Goal: Task Accomplishment & Management: Manage account settings

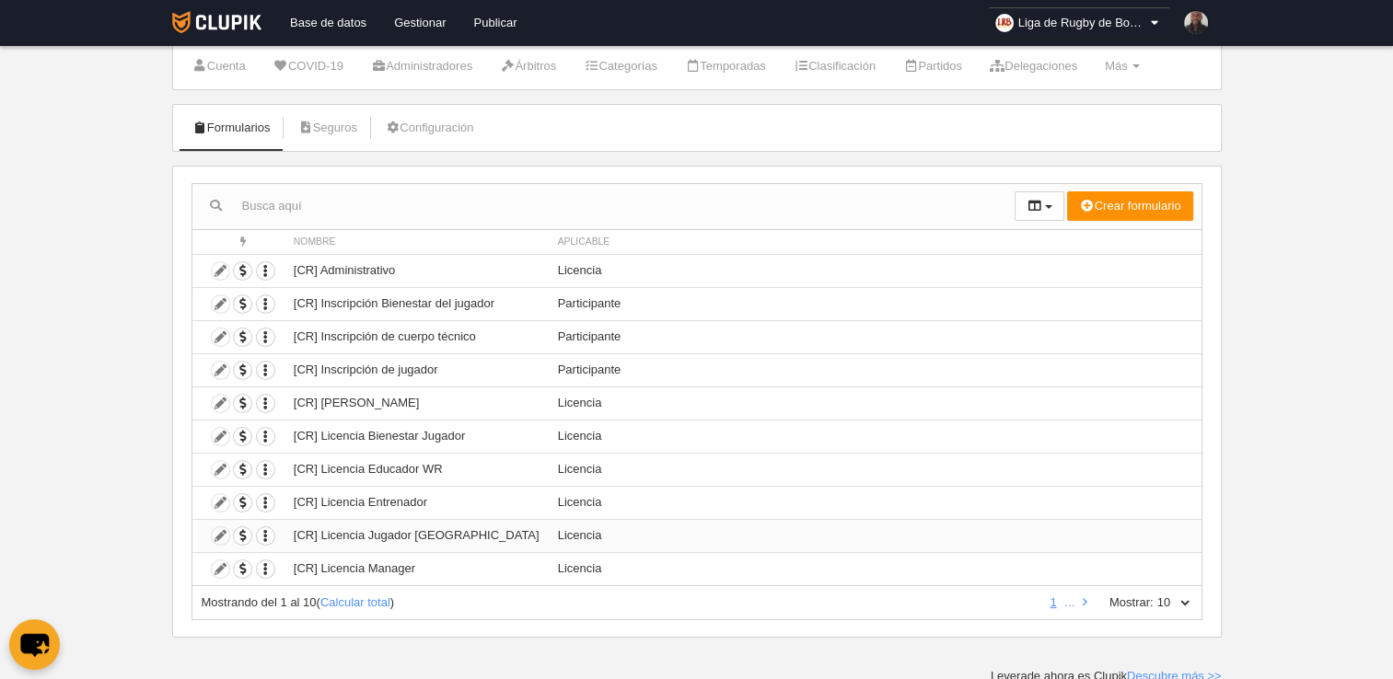
scroll to position [51, 0]
click at [340, 366] on td "[CR] Inscripción de jugador" at bounding box center [416, 369] width 264 height 33
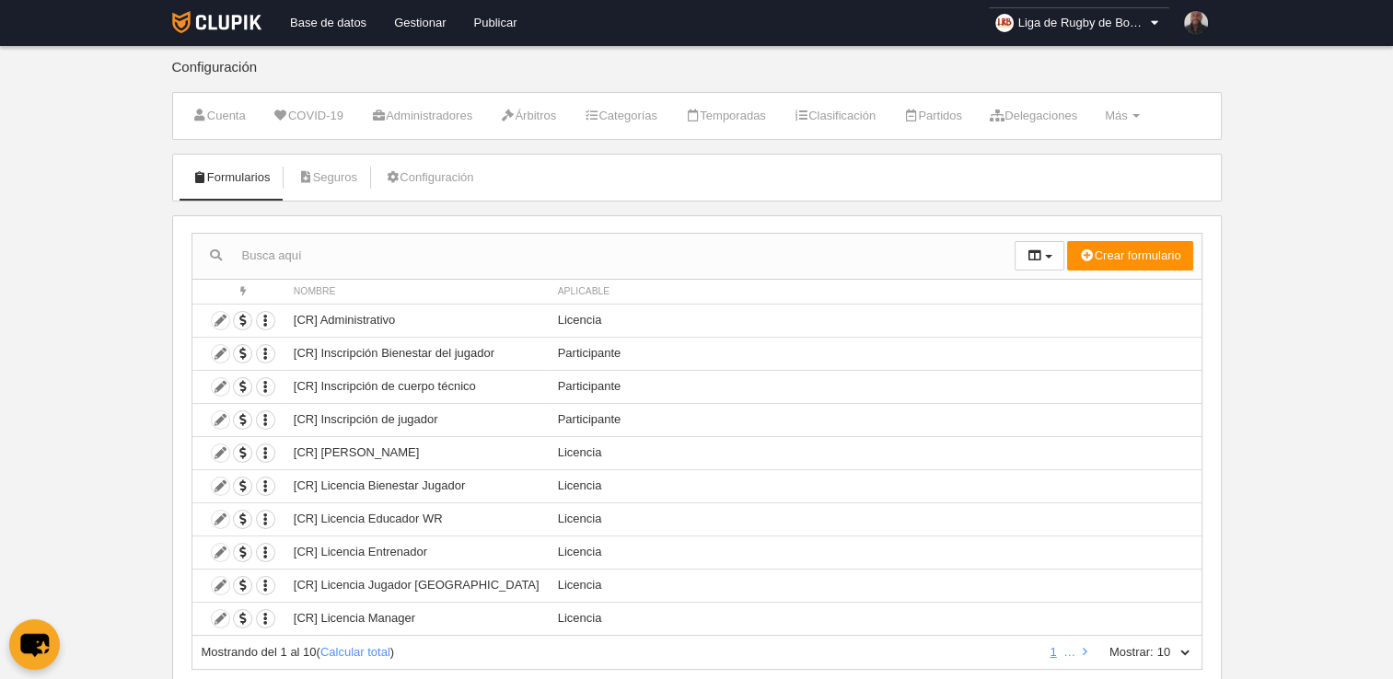
click at [1158, 653] on select "10 25 50 100 500" at bounding box center [1172, 652] width 39 height 17
select select "500"
click at [1153, 644] on select "10 25 50 100 500" at bounding box center [1172, 652] width 39 height 17
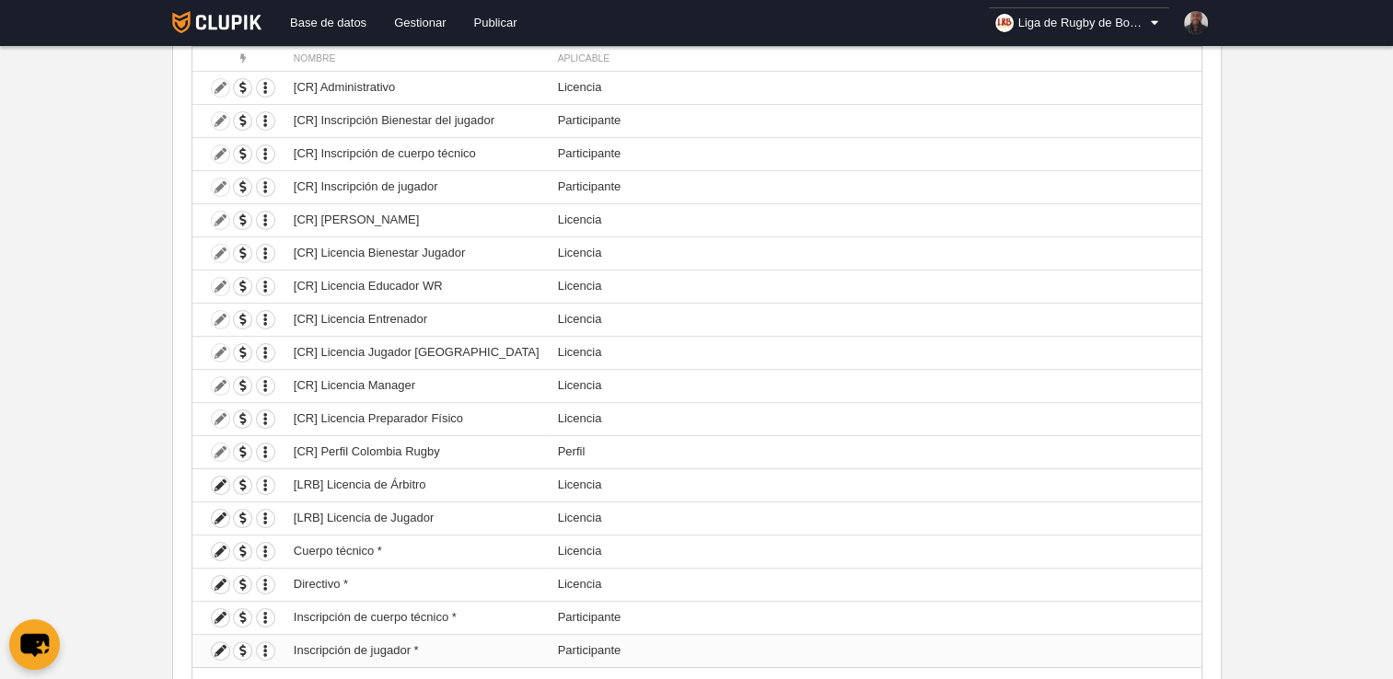
scroll to position [276, 0]
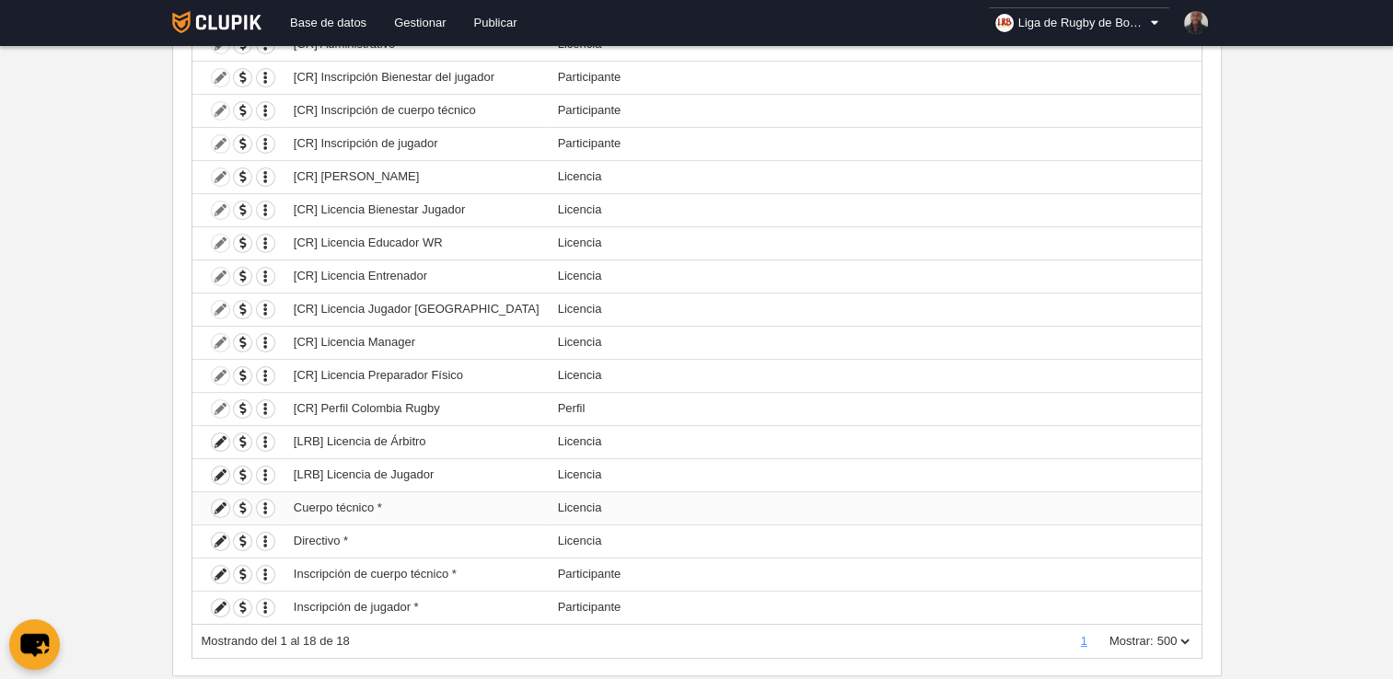
click at [388, 506] on td "Cuerpo técnico *" at bounding box center [416, 507] width 264 height 33
click at [384, 541] on td "Directivo *" at bounding box center [416, 541] width 264 height 33
click at [403, 509] on td "Cuerpo técnico *" at bounding box center [416, 507] width 264 height 33
click at [410, 476] on td "[LRB] Licencia de Jugador" at bounding box center [416, 474] width 264 height 33
click at [221, 603] on icon at bounding box center [220, 607] width 17 height 17
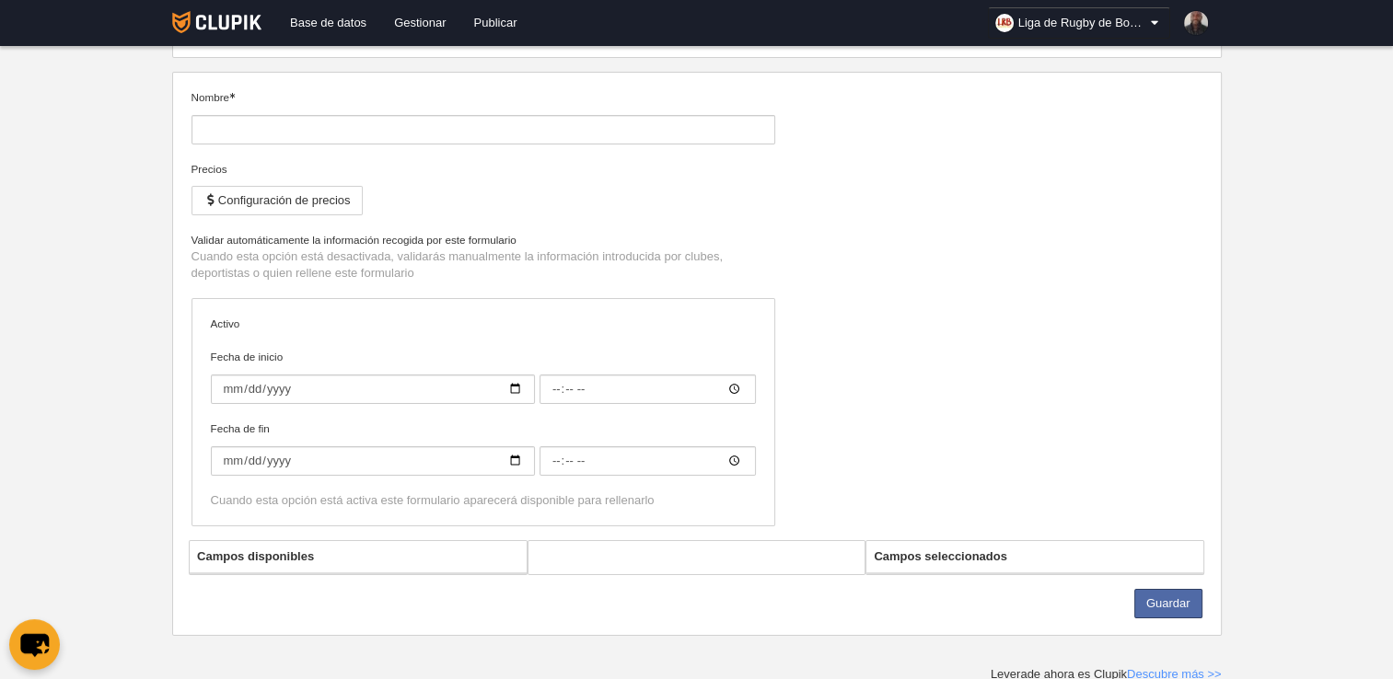
type input "Inscripción de jugador *"
checkbox input "true"
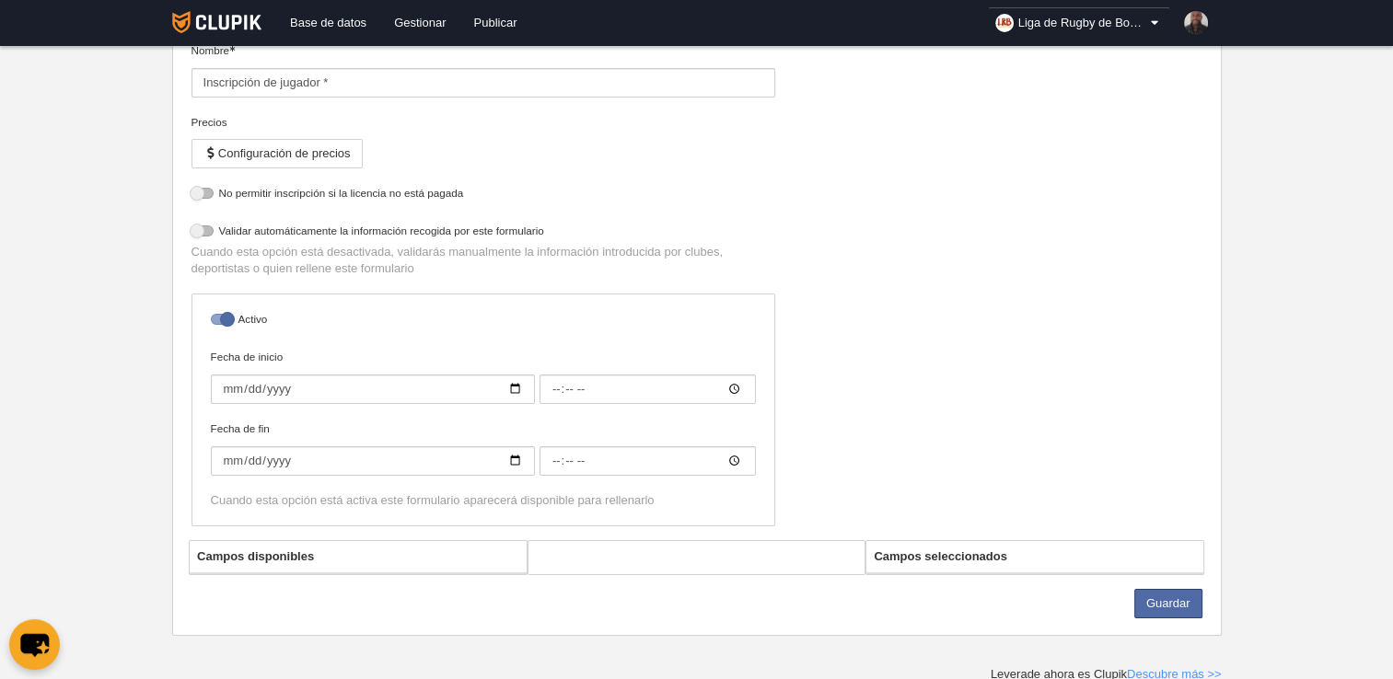
select select "selected"
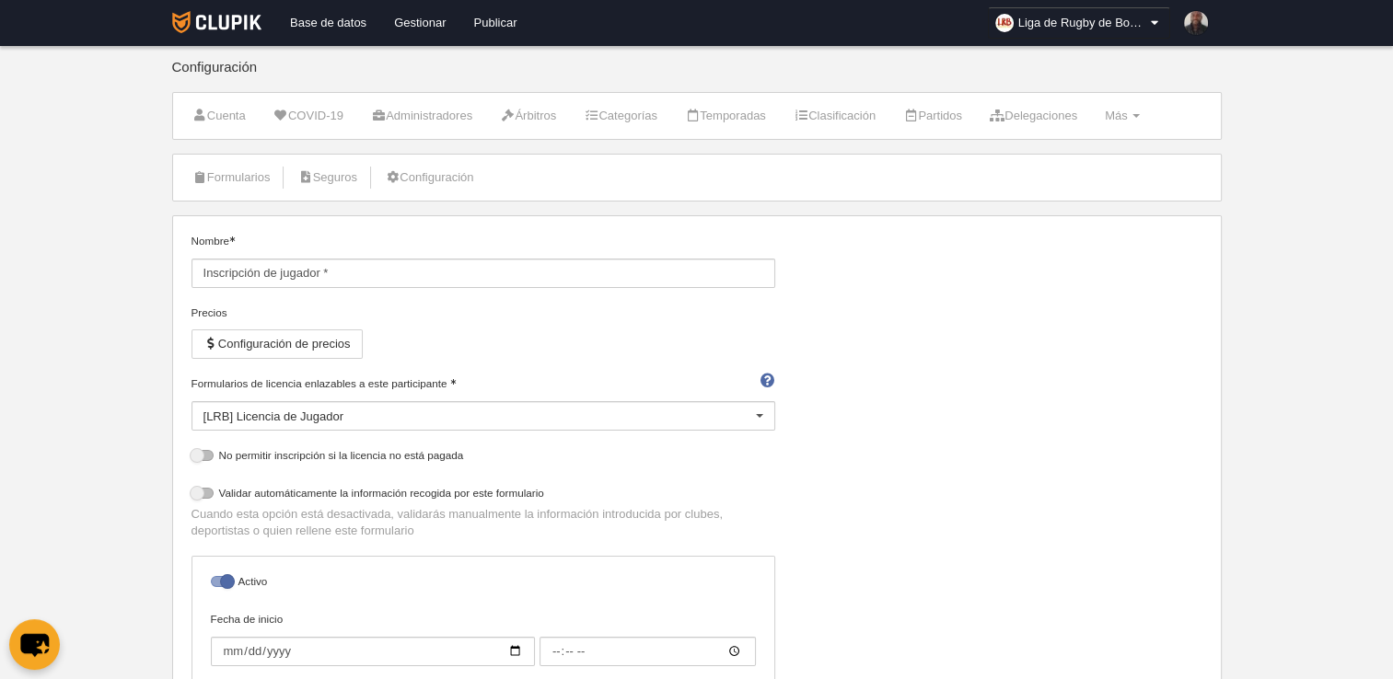
click at [737, 411] on div "[LRB] Licencia de Jugador" at bounding box center [483, 415] width 584 height 29
click at [152, 376] on body "Base de datos Gestionar Publicar Liga de Rugby de Bogotá Ajustes generales Ir a…" at bounding box center [696, 339] width 1393 height 679
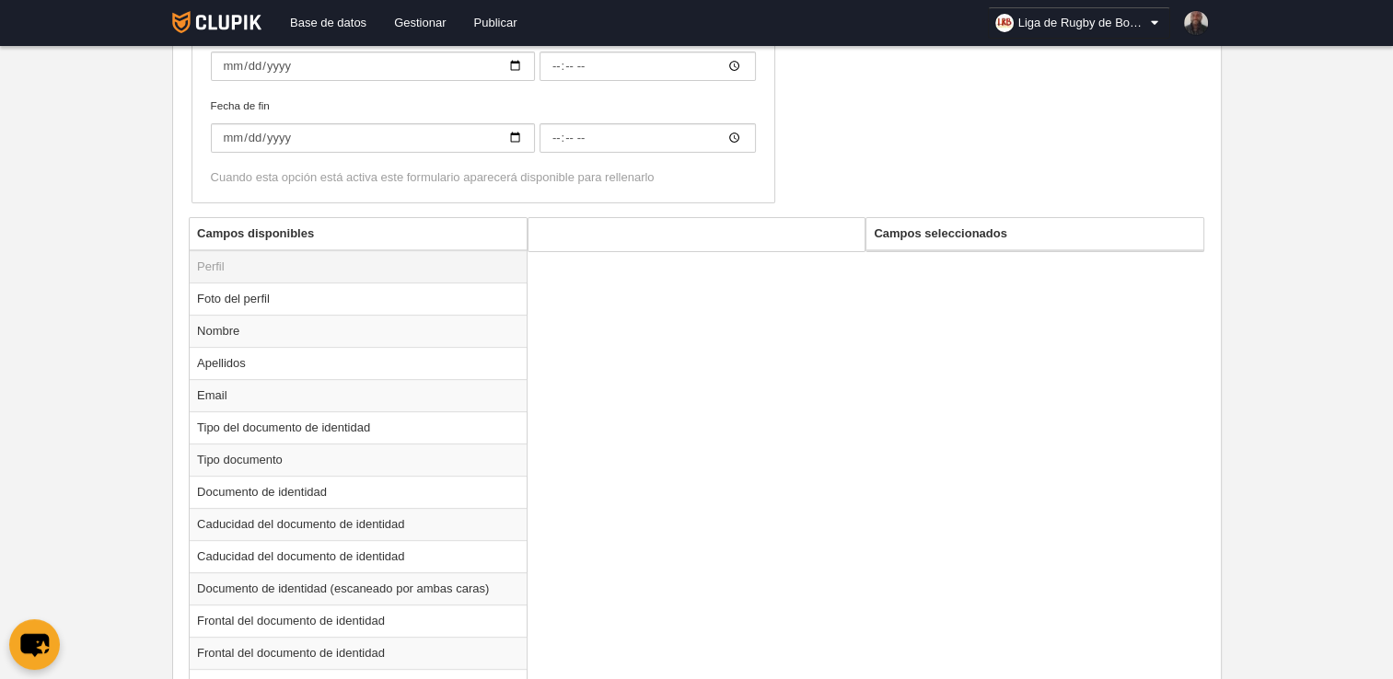
scroll to position [92, 0]
